Goal: Navigation & Orientation: Find specific page/section

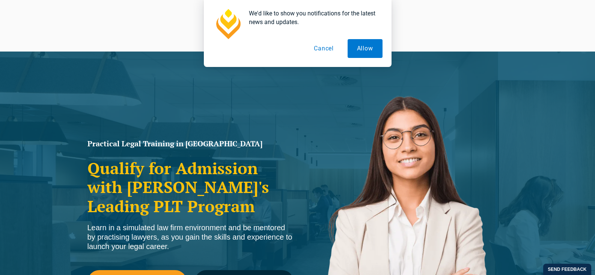
click at [324, 49] on button "Cancel" at bounding box center [324, 48] width 39 height 19
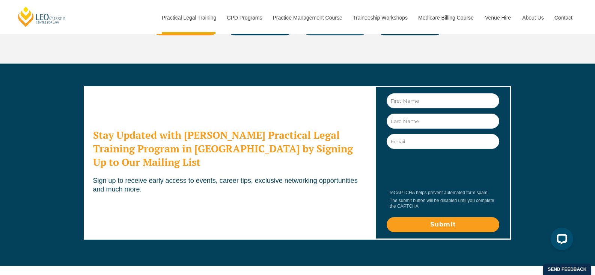
scroll to position [4178, 0]
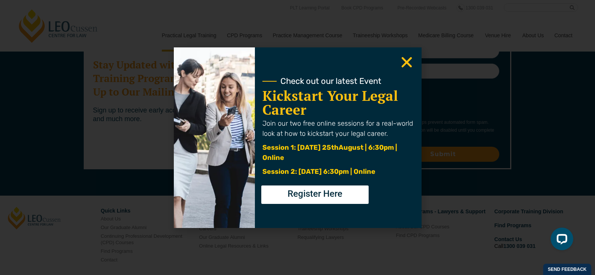
click at [409, 62] on icon "Close" at bounding box center [407, 62] width 15 height 15
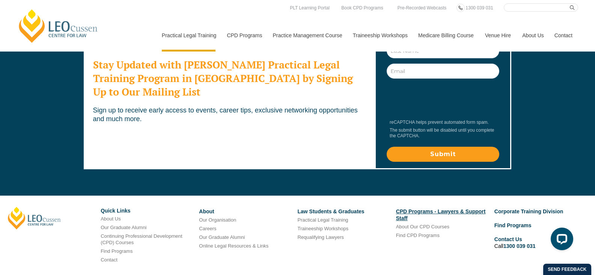
click at [435, 208] on link "CPD Programs - Lawyers & Support Staff" at bounding box center [441, 214] width 90 height 13
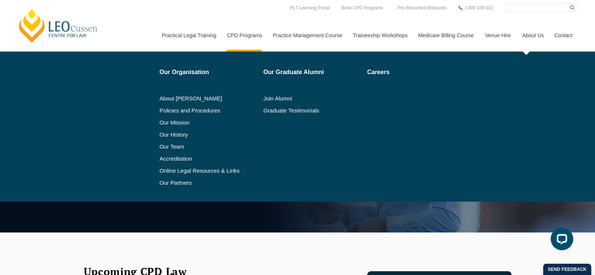
click at [533, 36] on link "About Us" at bounding box center [533, 35] width 32 height 32
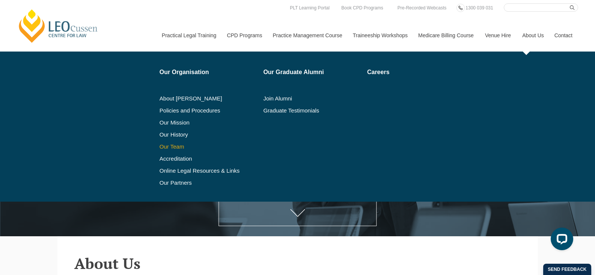
click at [174, 145] on link "Our Team" at bounding box center [209, 147] width 99 height 6
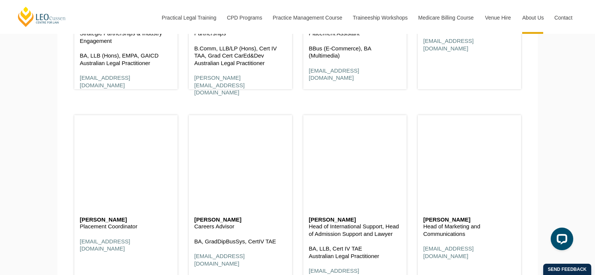
scroll to position [2930, 0]
